Goal: Information Seeking & Learning: Check status

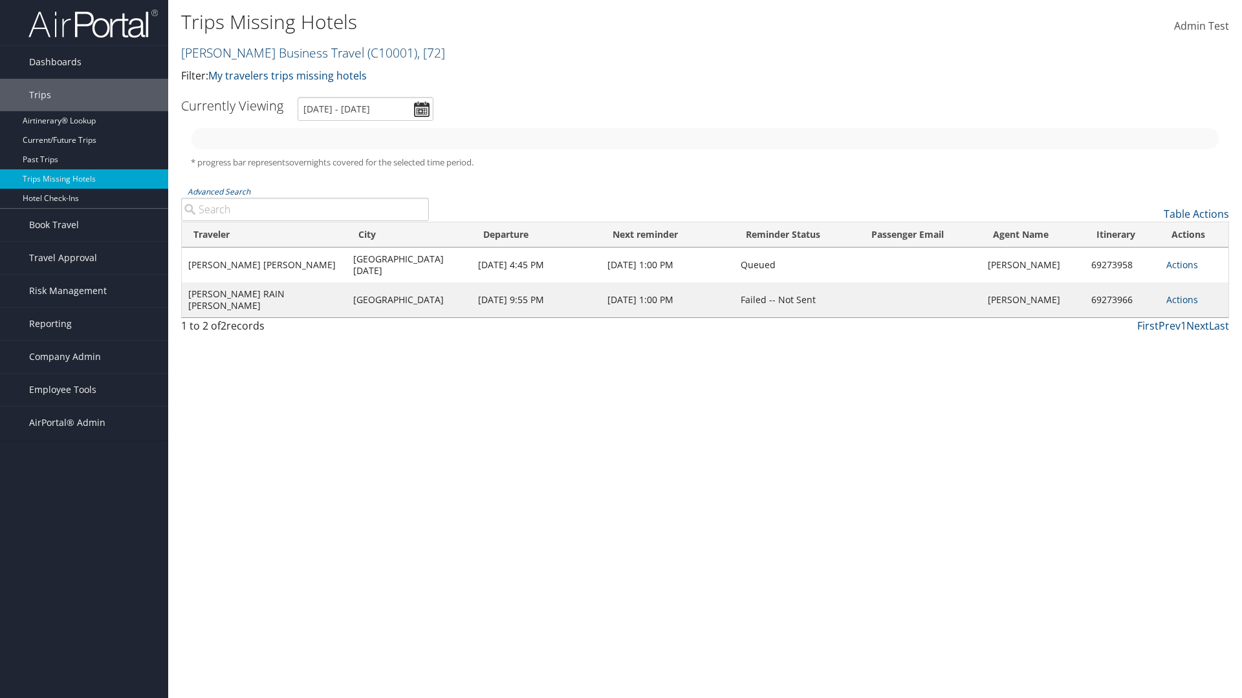
click at [266, 52] on link "[PERSON_NAME] Business Travel ( C10001 ) , [ 72 ]" at bounding box center [313, 52] width 264 height 17
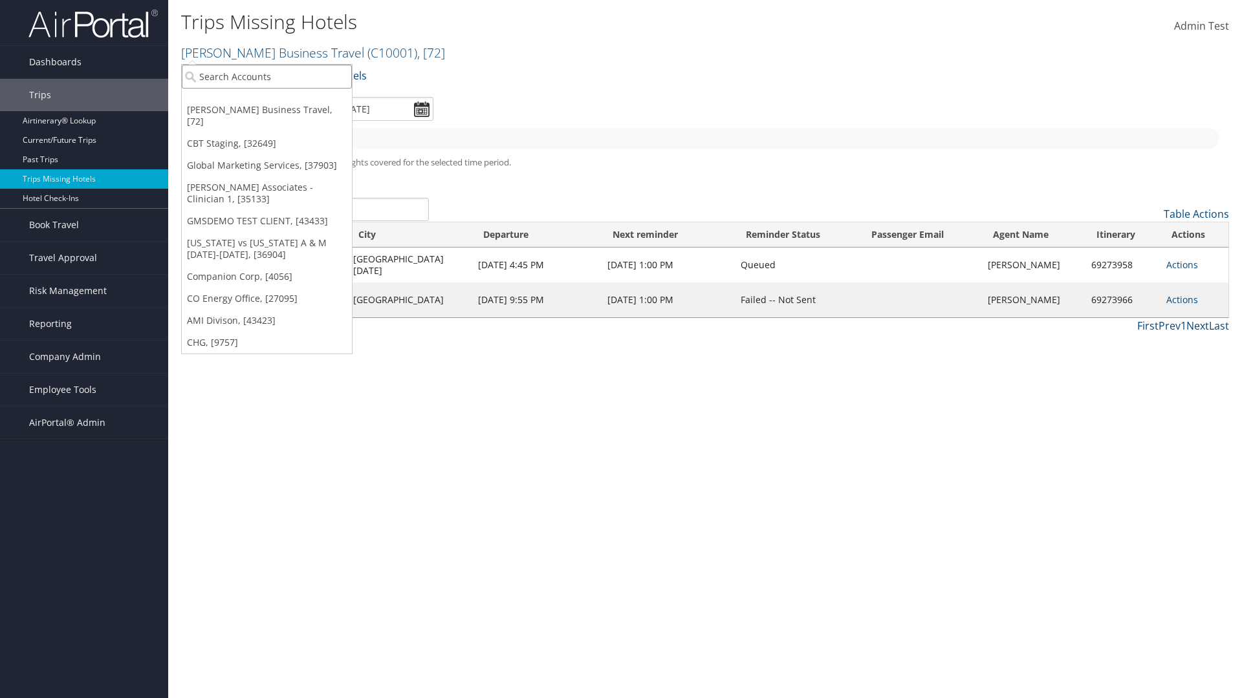
click at [266, 76] on input "search" at bounding box center [267, 77] width 170 height 24
type input "[PERSON_NAME] Business Travel"
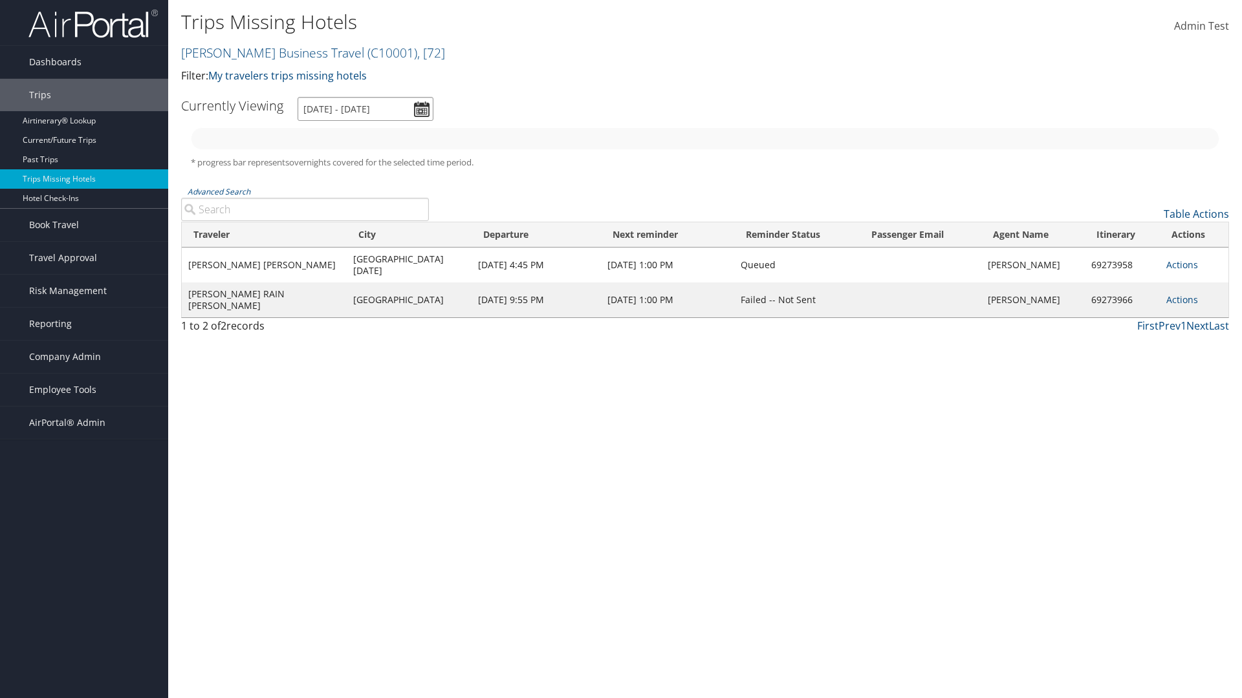
click at [365, 109] on input "[DATE] - [DATE]" at bounding box center [365, 109] width 136 height 24
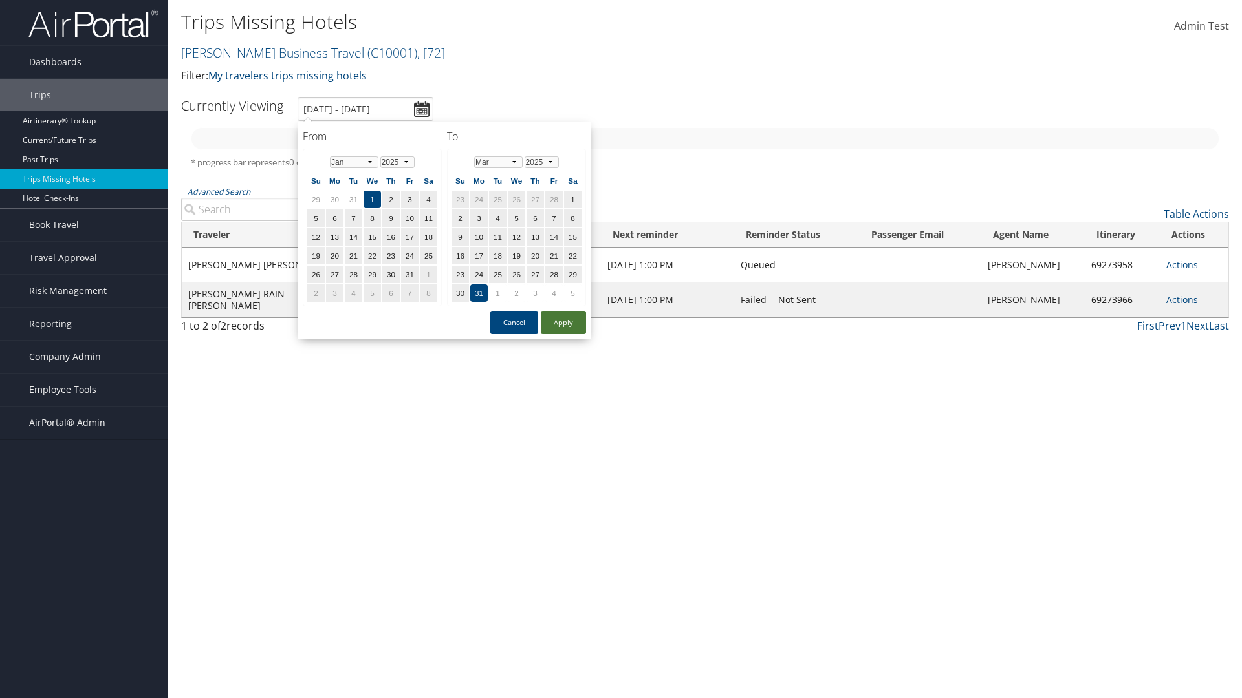
click at [563, 323] on button "Apply" at bounding box center [563, 322] width 45 height 23
type input "[DATE] - [DATE]"
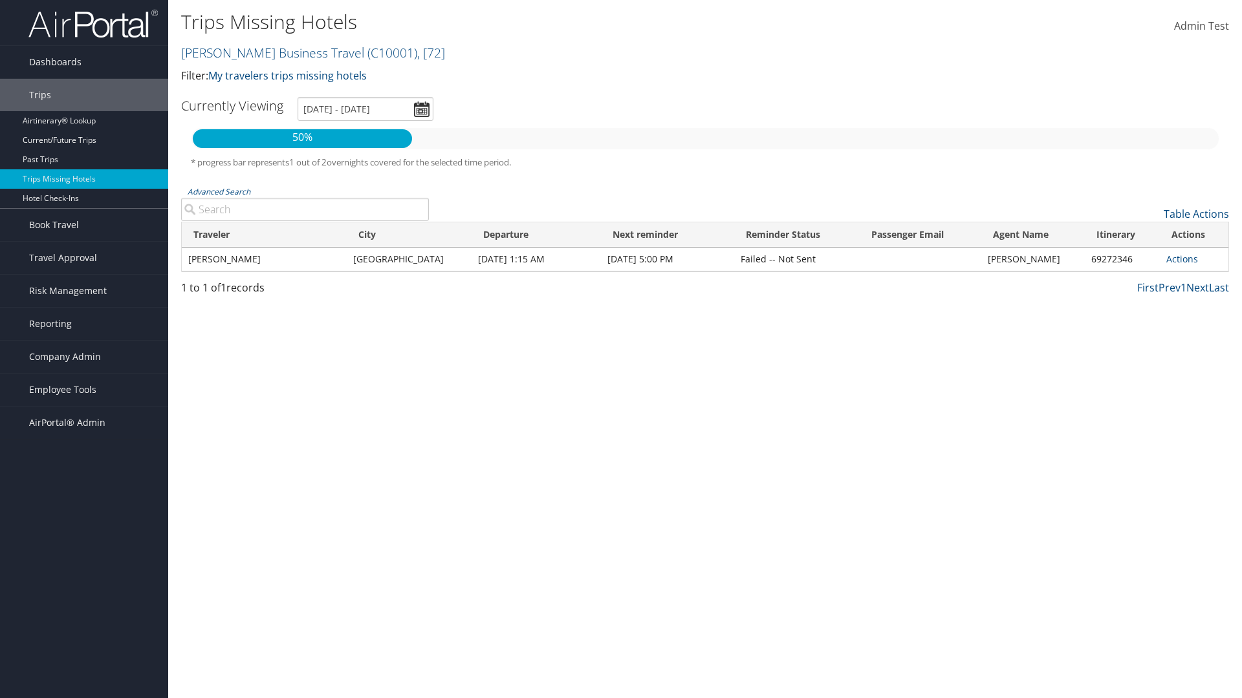
click at [305, 210] on input "Advanced Search" at bounding box center [305, 209] width 248 height 23
type input "CLAYTON"
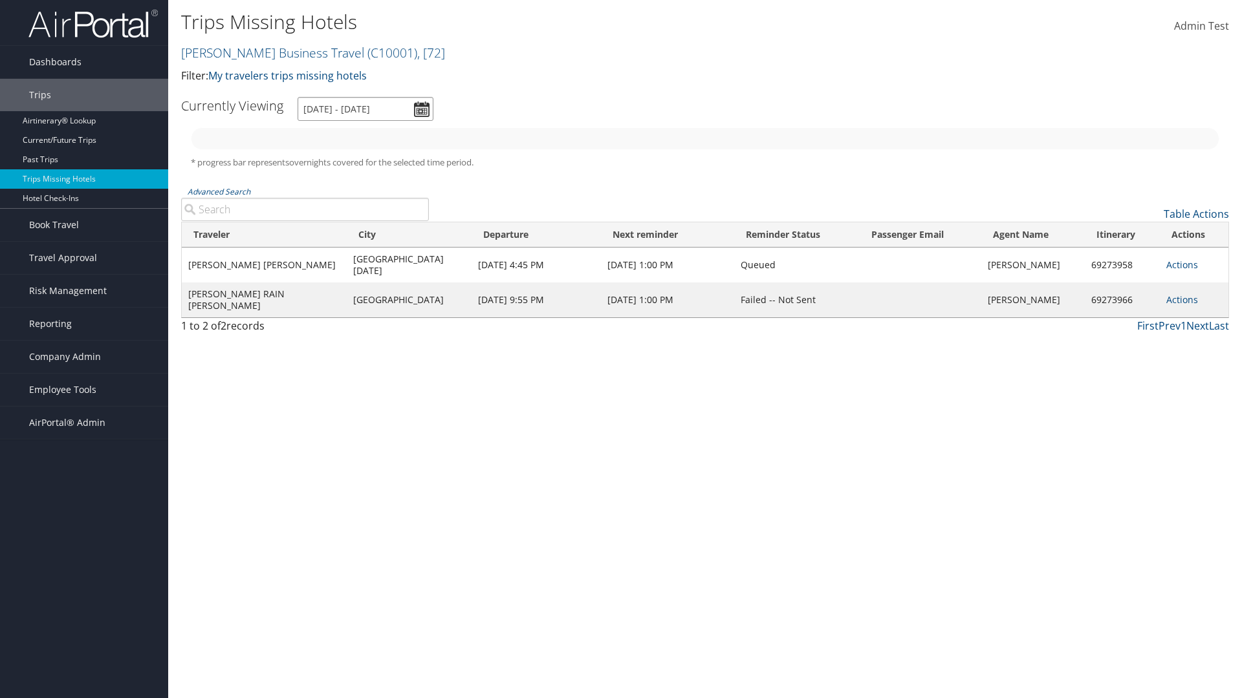
click at [365, 109] on input "[DATE] - [DATE]" at bounding box center [365, 109] width 136 height 24
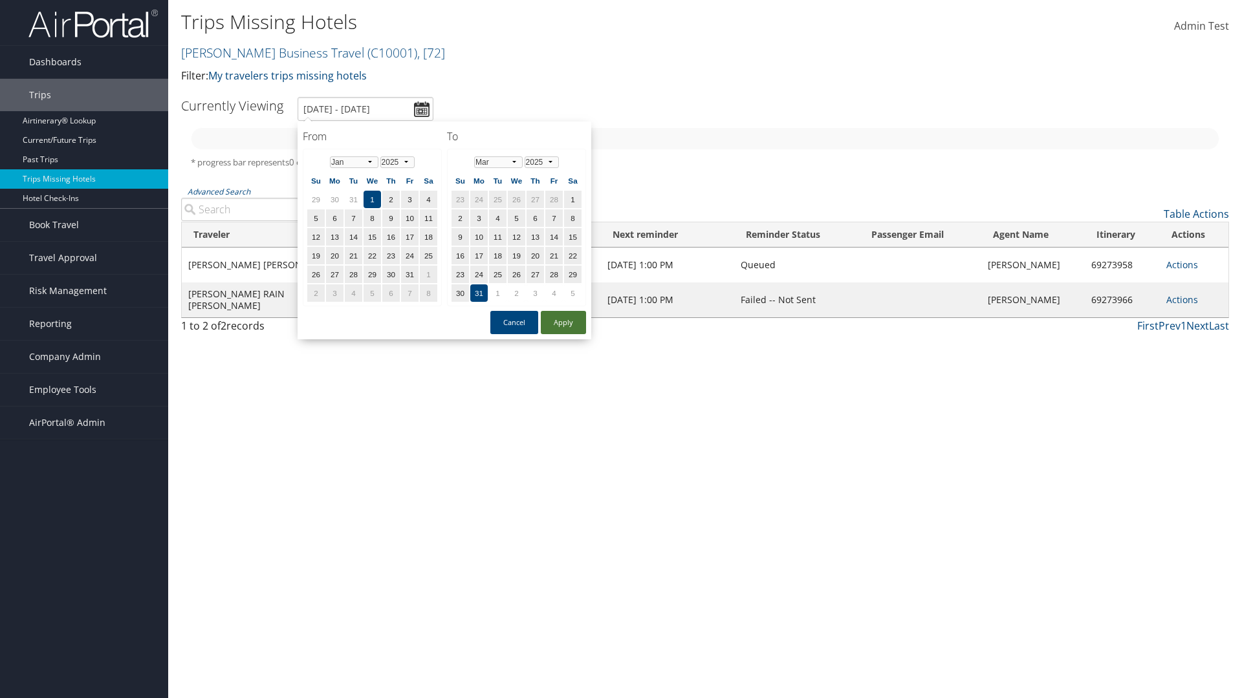
click at [563, 323] on button "Apply" at bounding box center [563, 322] width 45 height 23
type input "[DATE] - [DATE]"
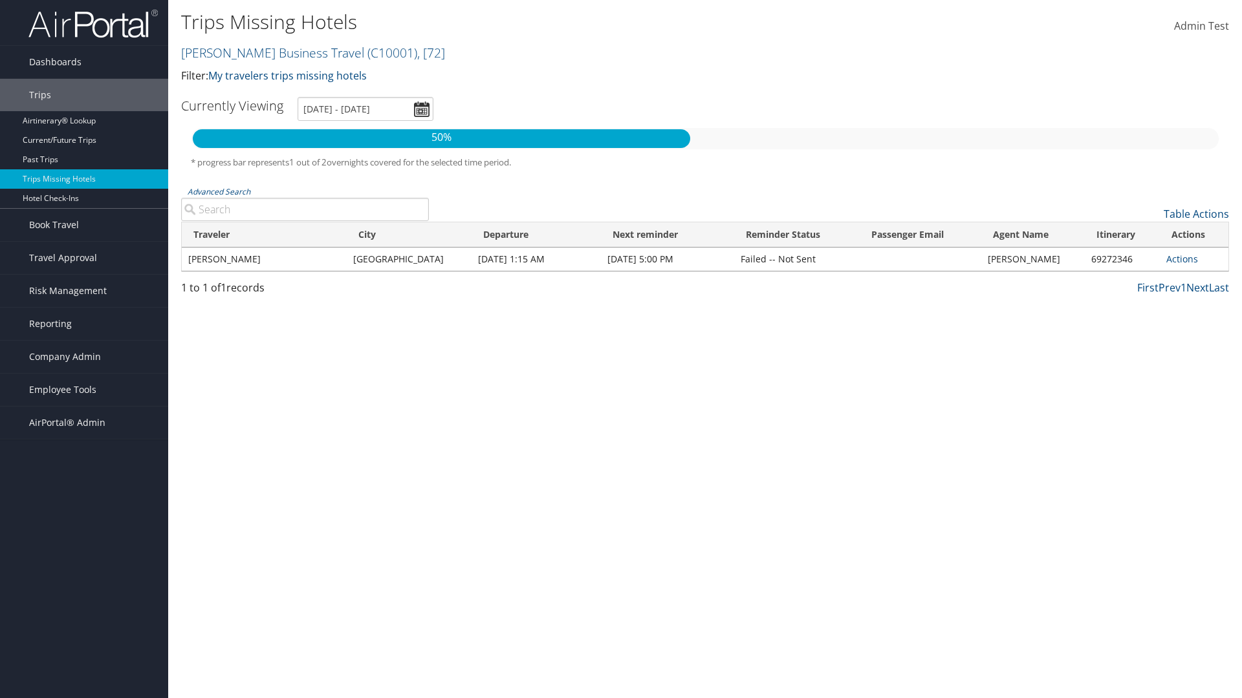
click at [305, 210] on input "Advanced Search" at bounding box center [305, 209] width 248 height 23
type input "[GEOGRAPHIC_DATA]"
